Goal: Task Accomplishment & Management: Manage account settings

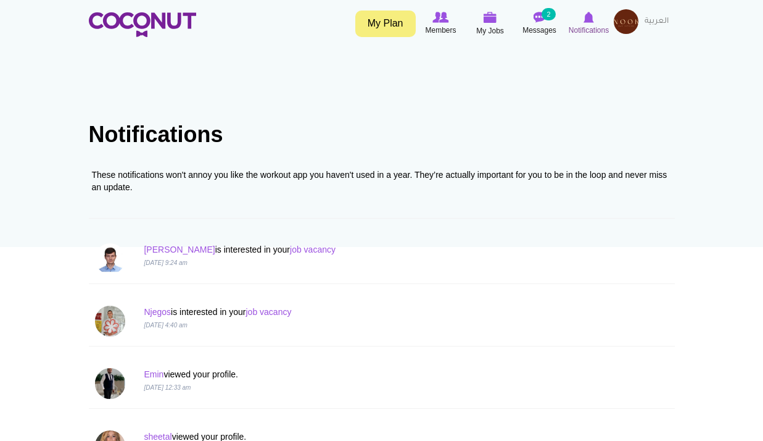
click at [583, 15] on icon at bounding box center [589, 17] width 47 height 14
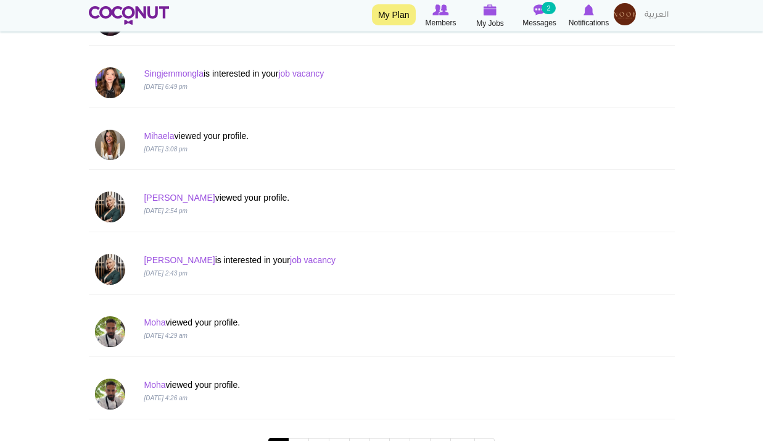
scroll to position [1172, 0]
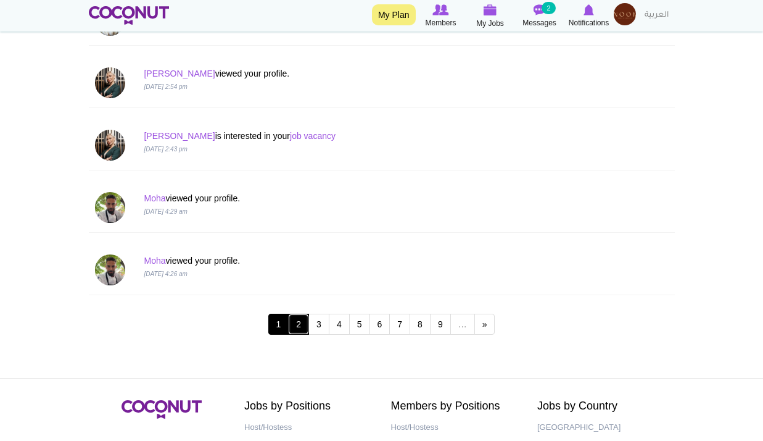
click at [293, 321] on link "2" at bounding box center [298, 323] width 21 height 21
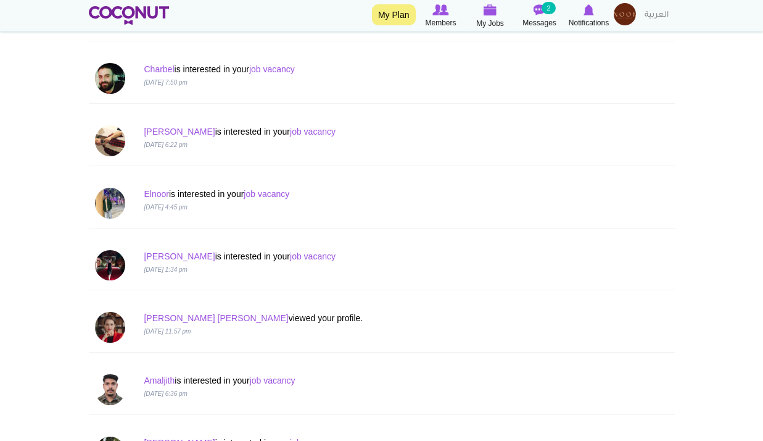
scroll to position [1049, 0]
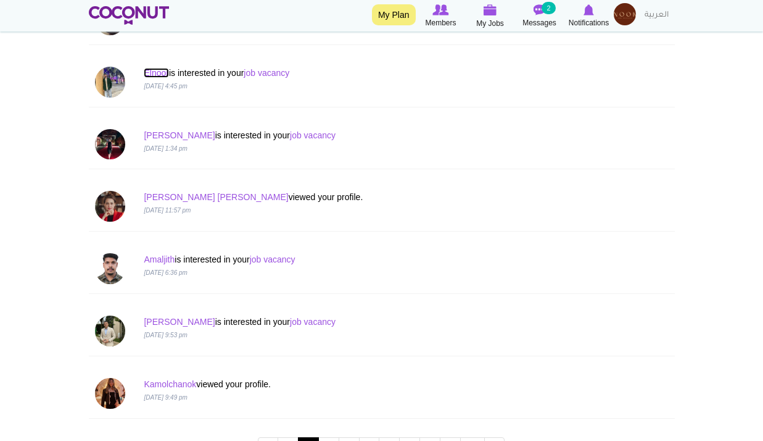
click at [158, 73] on link "Elnoor" at bounding box center [156, 73] width 25 height 10
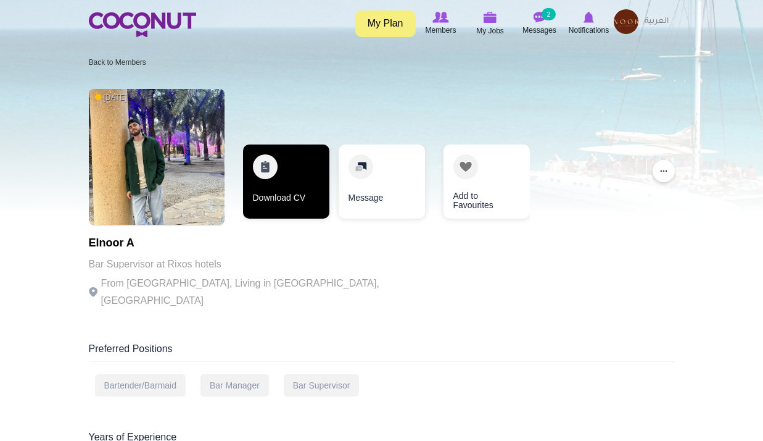
click at [290, 199] on link "Download CV" at bounding box center [286, 181] width 86 height 74
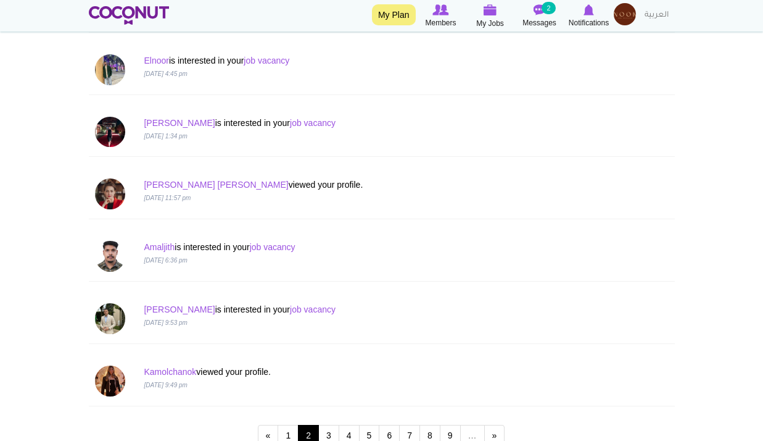
scroll to position [1049, 0]
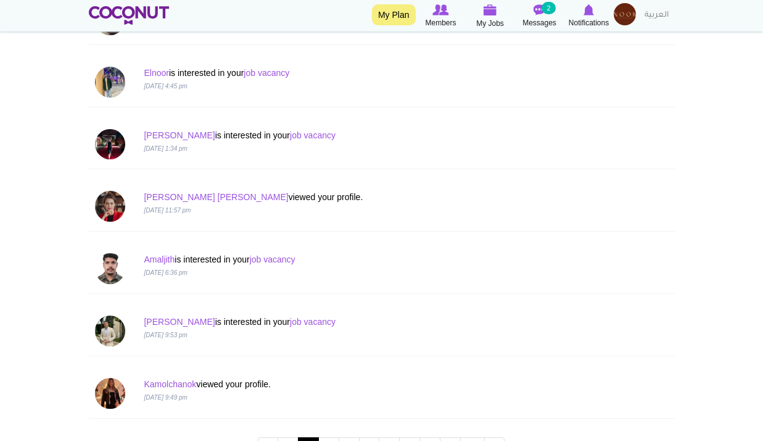
click at [268, 67] on p "Elnoor is interested in your job vacancy" at bounding box center [332, 73] width 376 height 12
click at [271, 73] on link "job vacancy" at bounding box center [267, 73] width 46 height 10
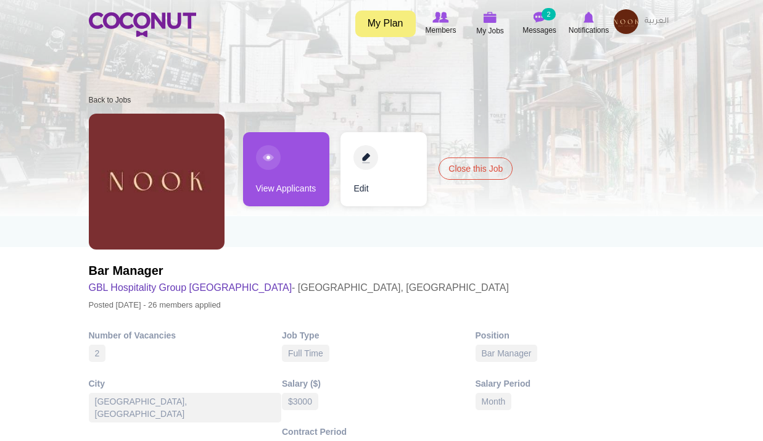
click at [147, 271] on h2 "Bar Manager" at bounding box center [299, 270] width 420 height 17
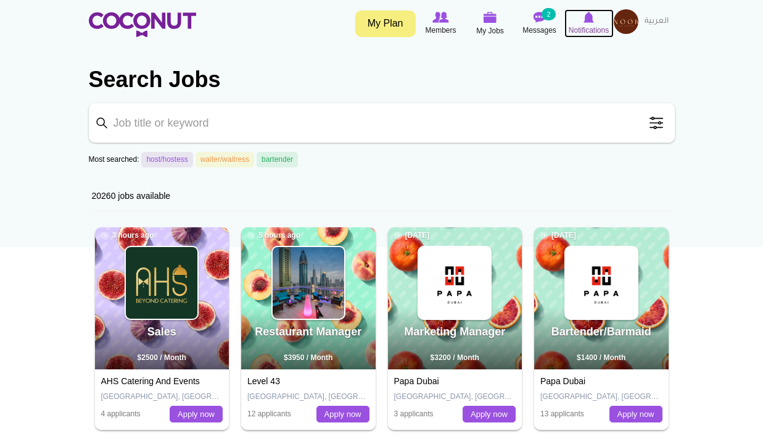
click at [582, 38] on link "Notifications" at bounding box center [589, 23] width 49 height 28
click at [590, 30] on span "Notifications" at bounding box center [589, 30] width 40 height 12
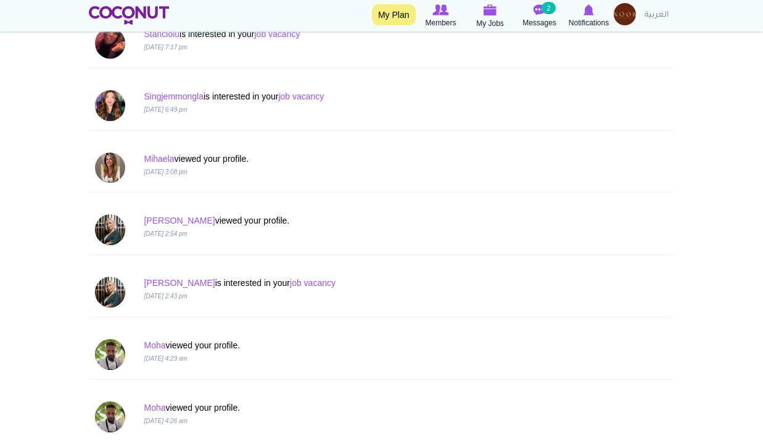
scroll to position [1234, 0]
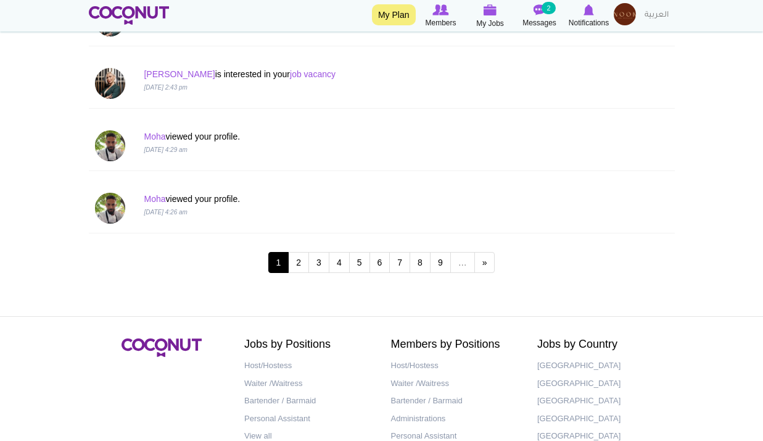
click at [301, 275] on div "1 2 3 4 5 6 7 8 9 … next › last »" at bounding box center [382, 263] width 586 height 49
click at [304, 263] on link "2" at bounding box center [298, 262] width 21 height 21
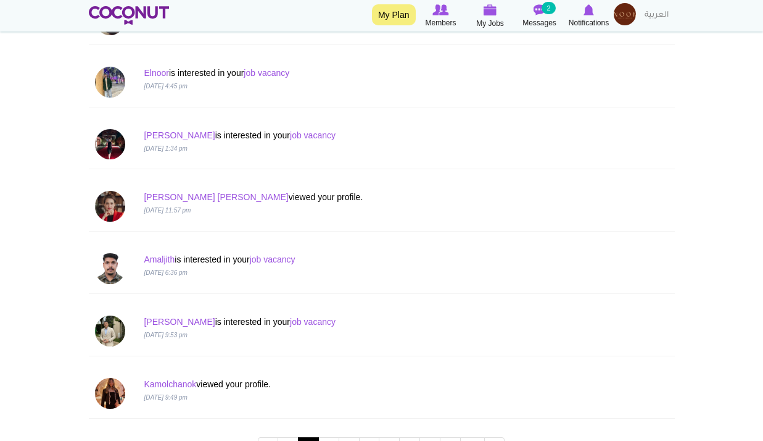
scroll to position [926, 0]
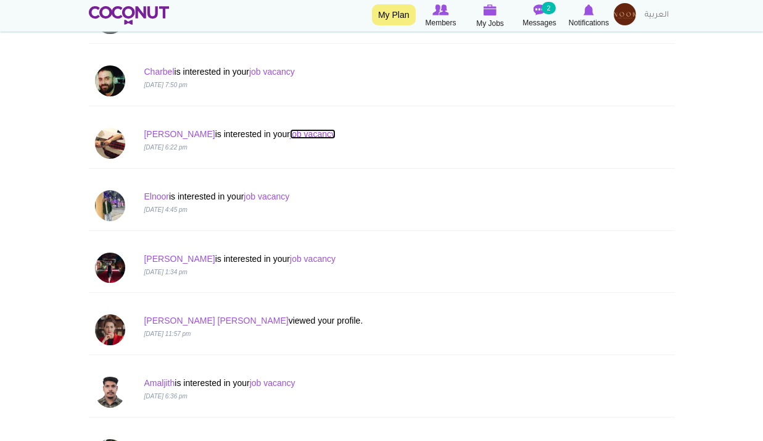
click at [294, 138] on link "job vacancy" at bounding box center [313, 134] width 46 height 10
click at [296, 133] on link "job vacancy" at bounding box center [313, 134] width 46 height 10
click at [158, 138] on link "[PERSON_NAME]" at bounding box center [179, 134] width 71 height 10
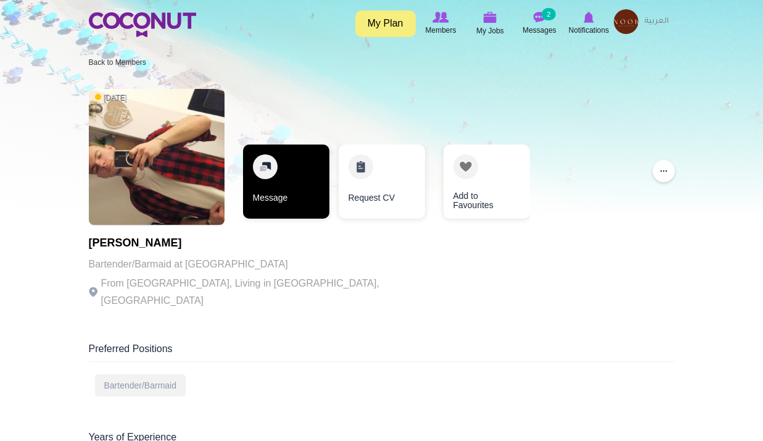
click at [298, 184] on link "Message" at bounding box center [286, 181] width 86 height 74
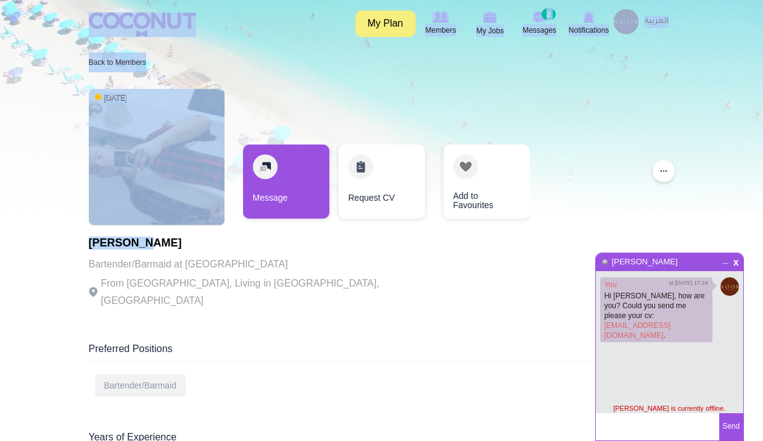
drag, startPoint x: 140, startPoint y: 242, endPoint x: 24, endPoint y: 239, distance: 116.0
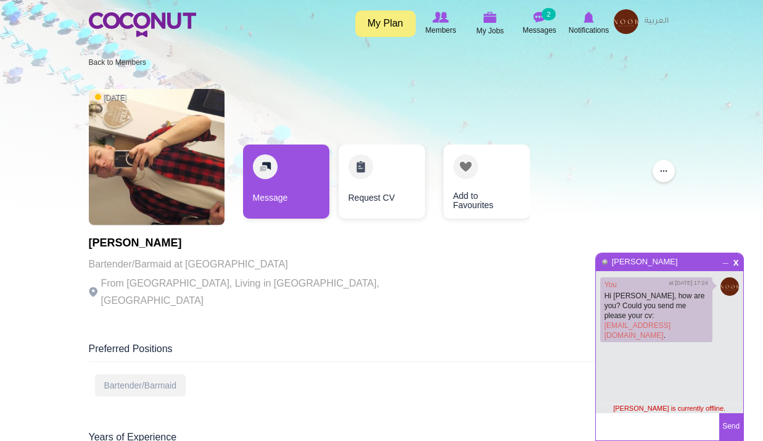
click at [186, 285] on p "From [GEOGRAPHIC_DATA], Living in [GEOGRAPHIC_DATA], [GEOGRAPHIC_DATA]" at bounding box center [258, 292] width 339 height 35
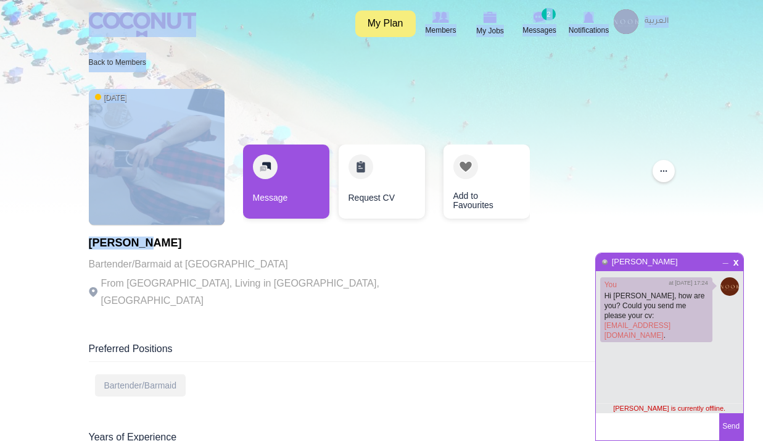
drag, startPoint x: 141, startPoint y: 243, endPoint x: 88, endPoint y: 242, distance: 52.5
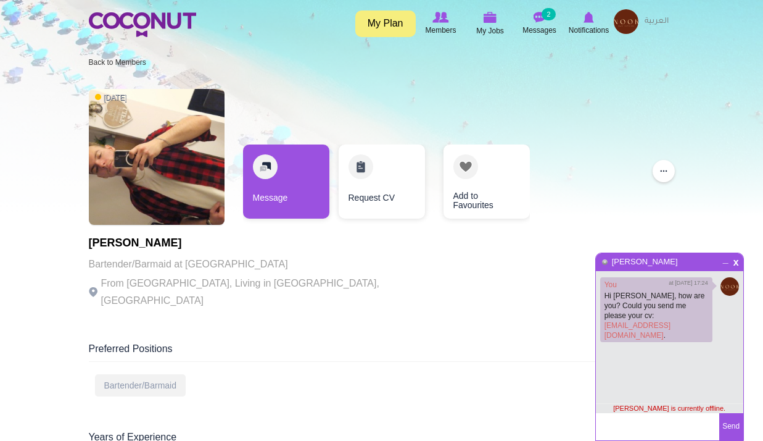
drag, startPoint x: 89, startPoint y: 246, endPoint x: 140, endPoint y: 247, distance: 51.2
click at [140, 247] on h1 "[PERSON_NAME]" at bounding box center [258, 243] width 339 height 12
copy h1 "Sebastian"
click at [553, 26] on span "Messages" at bounding box center [540, 30] width 34 height 12
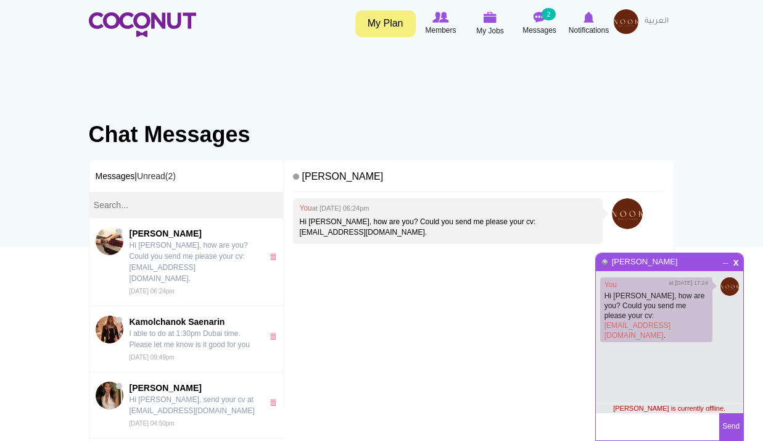
scroll to position [185, 0]
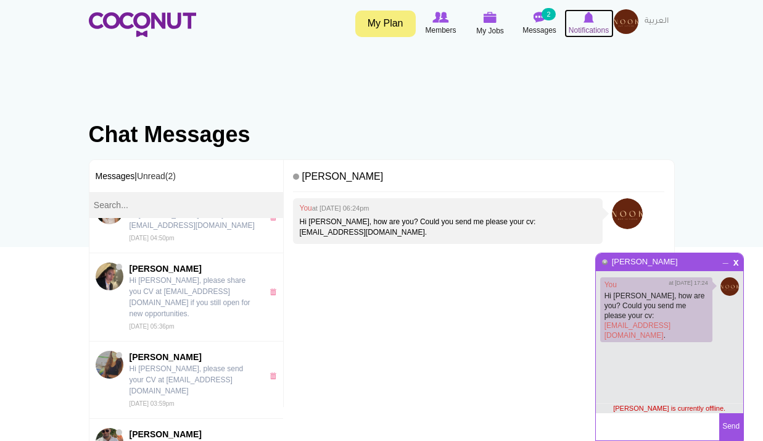
click at [591, 30] on span "Notifications" at bounding box center [589, 30] width 40 height 12
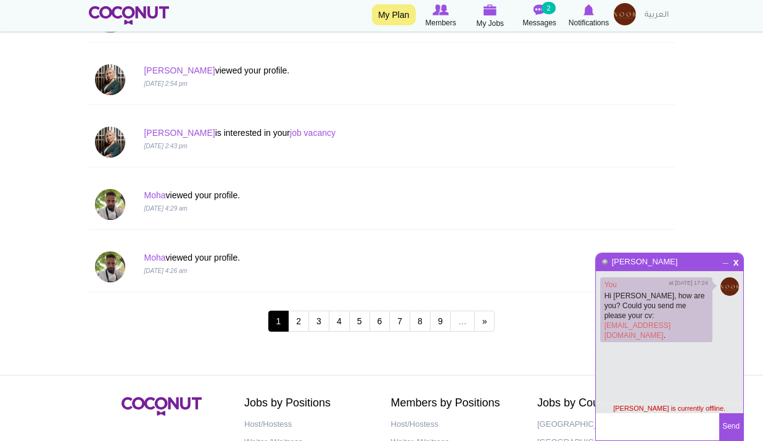
scroll to position [1296, 0]
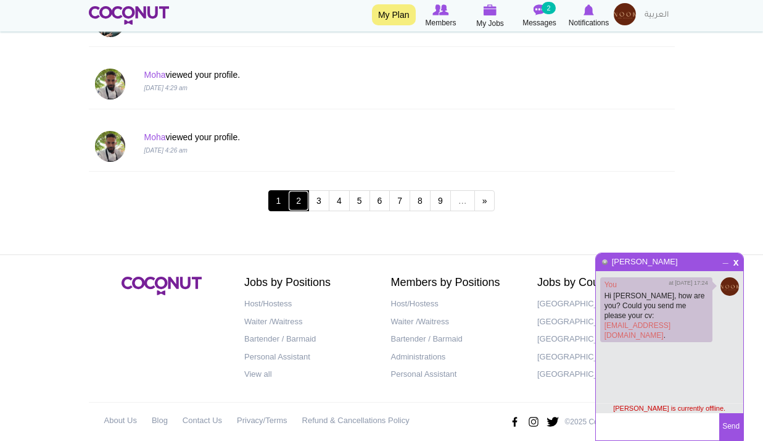
click at [298, 198] on link "2" at bounding box center [298, 200] width 21 height 21
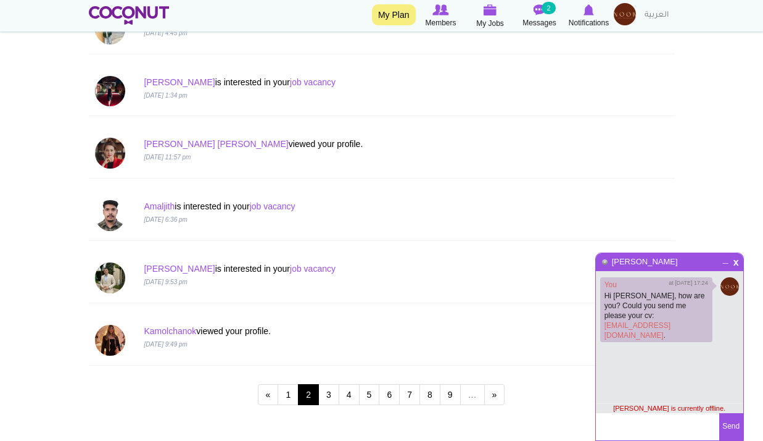
scroll to position [1309, 0]
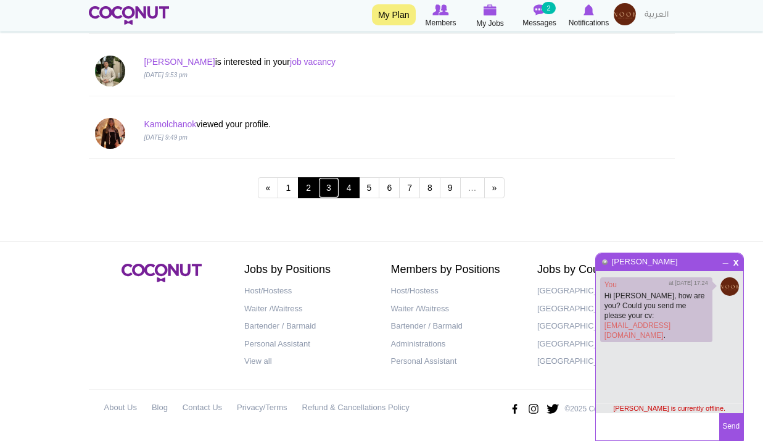
click at [338, 190] on link "3" at bounding box center [328, 187] width 21 height 21
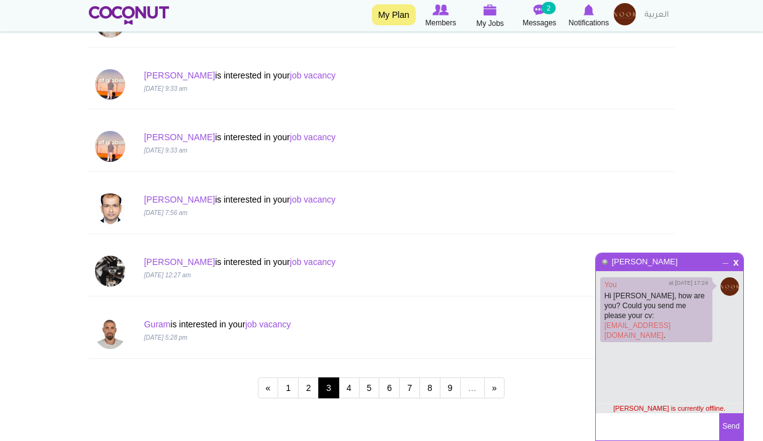
scroll to position [1111, 0]
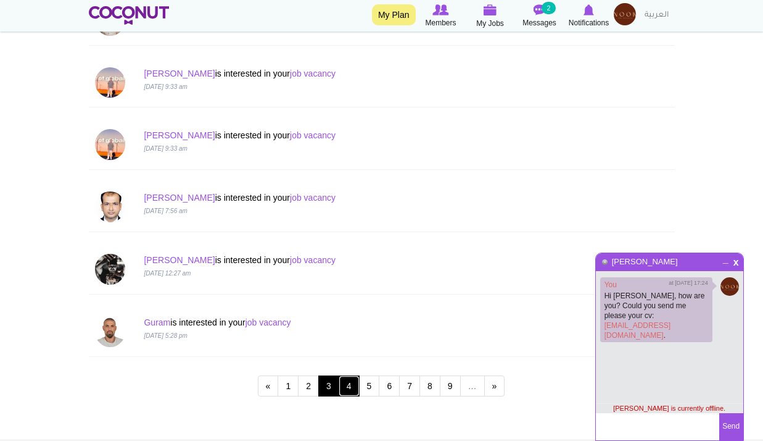
click at [349, 387] on link "4" at bounding box center [349, 385] width 21 height 21
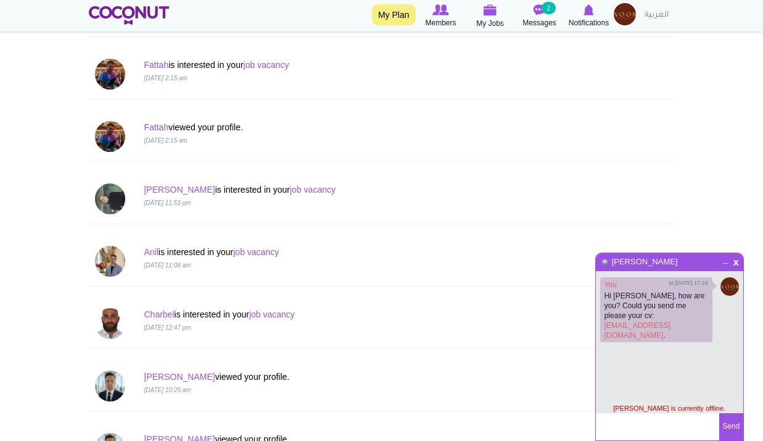
scroll to position [555, 0]
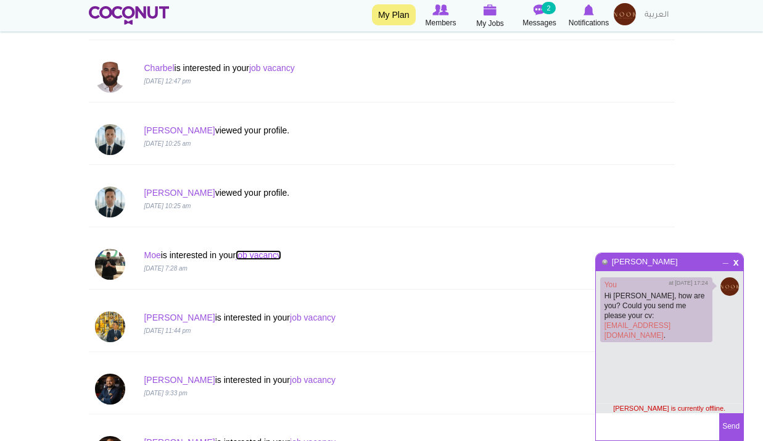
click at [255, 257] on link "job vacancy" at bounding box center [259, 255] width 46 height 10
click at [162, 254] on p "Moe is interested in your job vacancy" at bounding box center [332, 255] width 376 height 12
click at [159, 255] on link "Moe" at bounding box center [152, 255] width 17 height 10
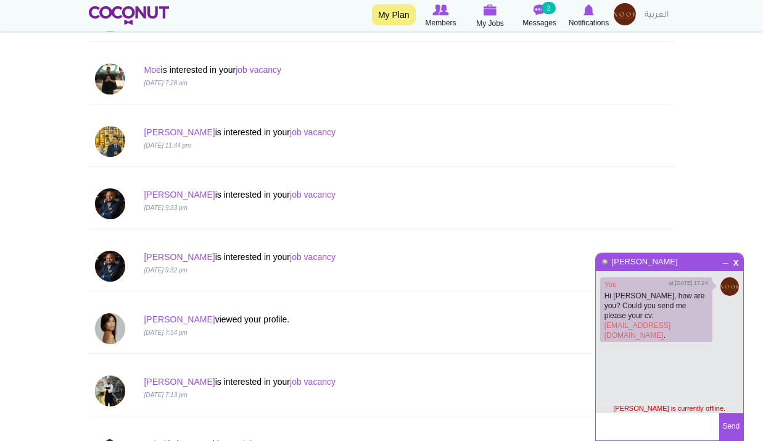
scroll to position [864, 0]
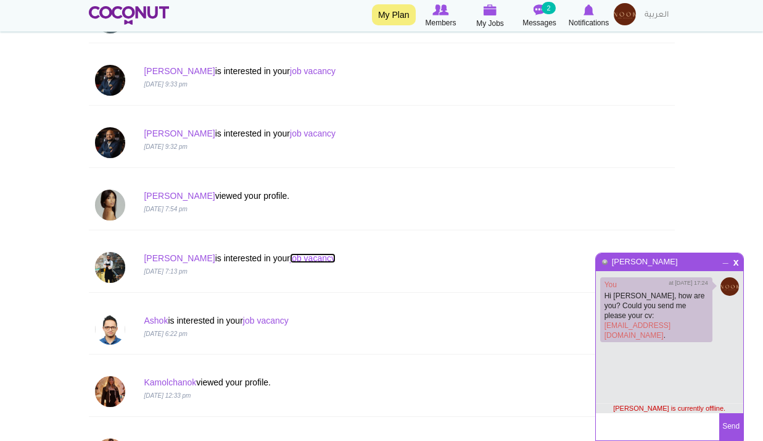
click at [290, 255] on link "job vacancy" at bounding box center [313, 258] width 46 height 10
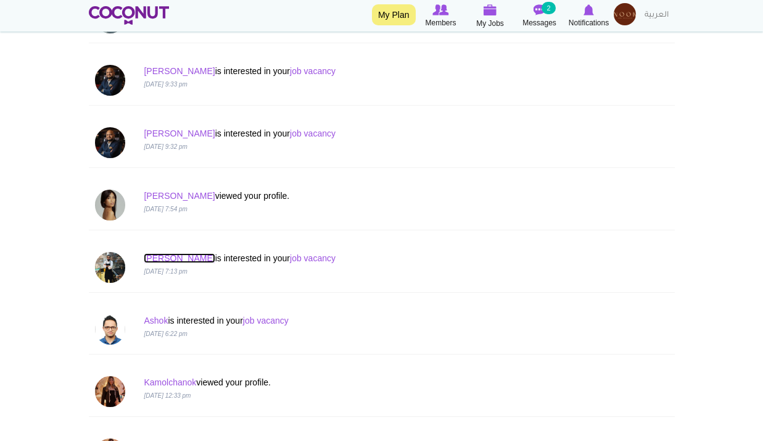
click at [156, 257] on link "Hashan" at bounding box center [179, 258] width 71 height 10
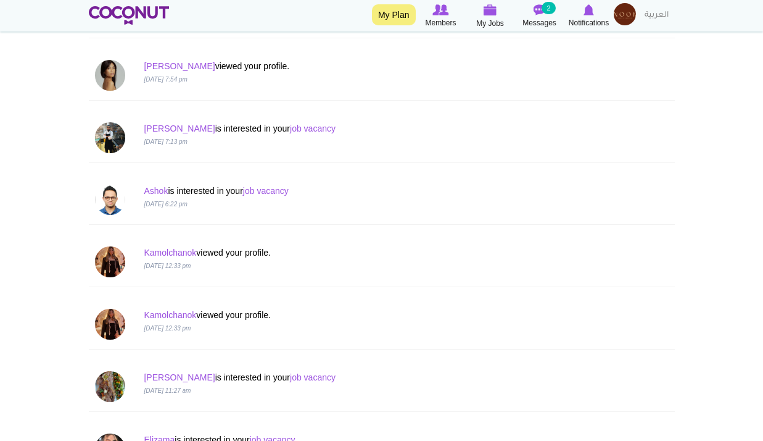
scroll to position [1172, 0]
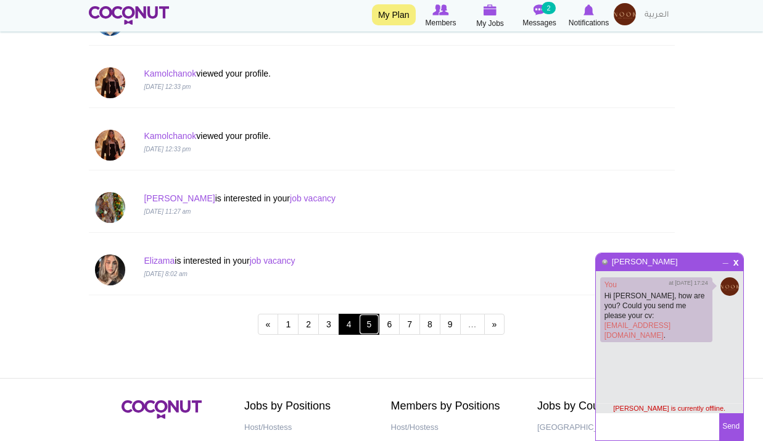
click at [364, 329] on link "5" at bounding box center [369, 323] width 21 height 21
